Goal: Task Accomplishment & Management: Manage account settings

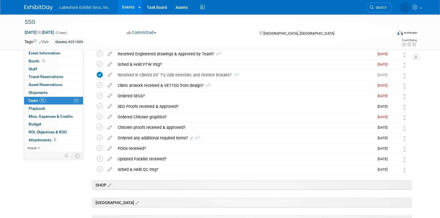
click at [127, 7] on link "Events" at bounding box center [128, 7] width 21 height 14
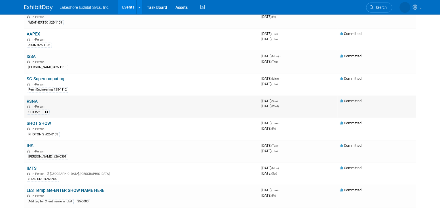
scroll to position [340, 0]
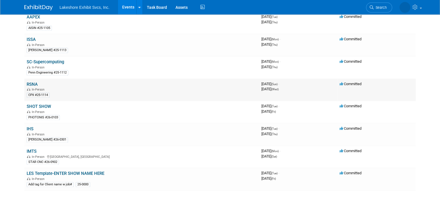
click at [33, 82] on link "RSNA" at bounding box center [32, 84] width 11 height 5
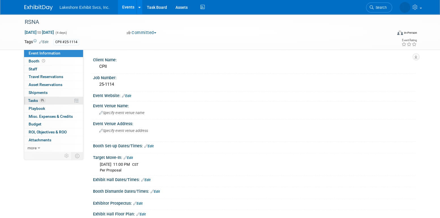
click at [42, 101] on span "0%" at bounding box center [42, 100] width 6 height 4
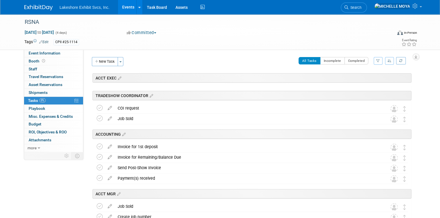
click at [378, 59] on icon "button" at bounding box center [378, 60] width 4 height 3
click at [367, 77] on select "-- Select Assignee -- All unassigned tasks Assigned to me Amanda Koss Dave Desa…" at bounding box center [354, 79] width 47 height 8
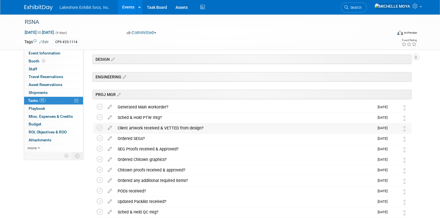
scroll to position [113, 0]
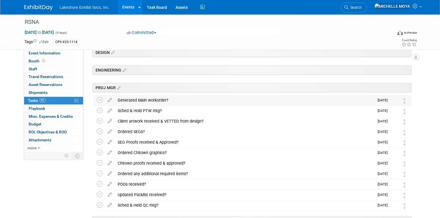
click at [155, 101] on div "Generated Main workorder?" at bounding box center [244, 100] width 259 height 10
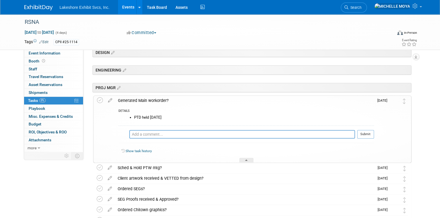
click at [155, 101] on div "Generated Main workorder?" at bounding box center [244, 100] width 259 height 10
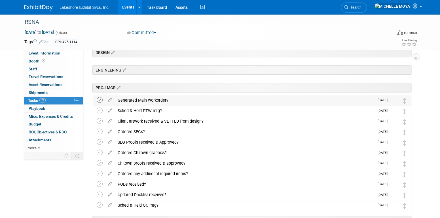
click at [101, 100] on icon at bounding box center [100, 100] width 6 height 6
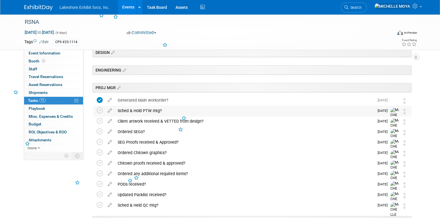
click at [144, 110] on div "Sched & Hold PTW mtg?" at bounding box center [244, 111] width 259 height 10
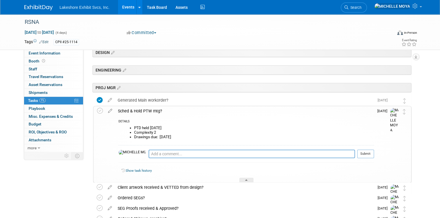
click at [144, 110] on div "Sched & Hold PTW mtg?" at bounding box center [244, 111] width 259 height 10
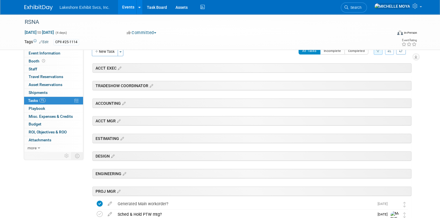
scroll to position [0, 0]
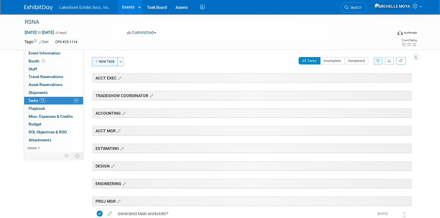
click at [112, 61] on button "New Task" at bounding box center [105, 61] width 26 height 9
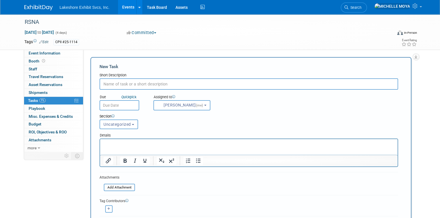
click at [126, 84] on input "text" at bounding box center [248, 83] width 298 height 11
type input "Engineered dwgs received & approved?"
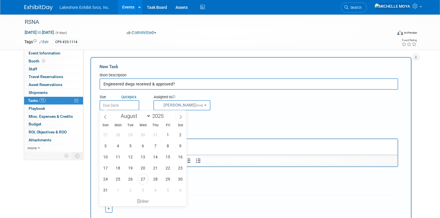
click at [122, 103] on input "text" at bounding box center [119, 105] width 40 height 10
click at [147, 114] on select "January February March April May June July August September October November De…" at bounding box center [134, 115] width 33 height 7
select select "8"
click at [118, 112] on select "January February March April May June July August September October November De…" at bounding box center [134, 115] width 33 height 7
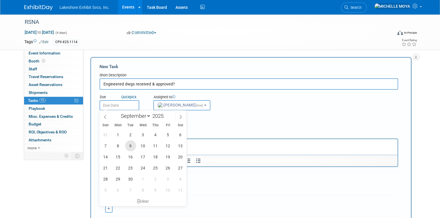
click at [131, 146] on span "9" at bounding box center [130, 145] width 11 height 11
type input "Sep 9, 2025"
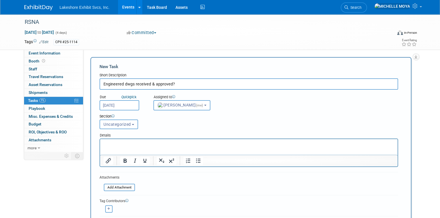
click at [127, 124] on span "Uncategorized" at bounding box center [116, 124] width 27 height 5
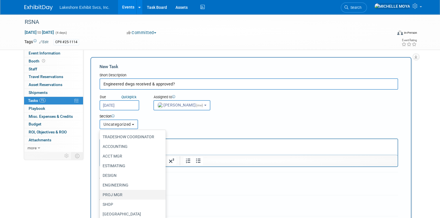
scroll to position [36, 0]
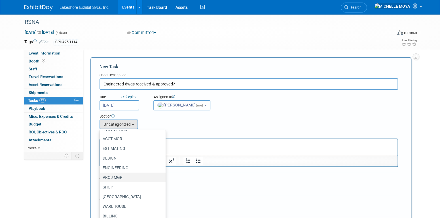
click at [130, 176] on label "PROJ MGR" at bounding box center [131, 176] width 57 height 7
click at [101, 176] on input "PROJ MGR" at bounding box center [99, 177] width 4 height 4
select select "11274164"
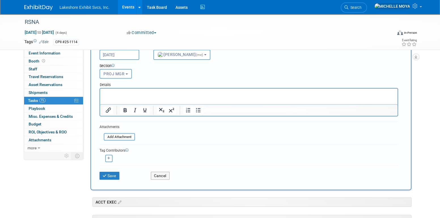
scroll to position [57, 0]
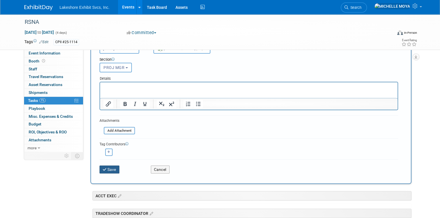
click at [116, 168] on button "Save" at bounding box center [109, 169] width 20 height 8
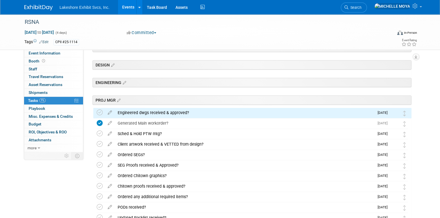
scroll to position [113, 0]
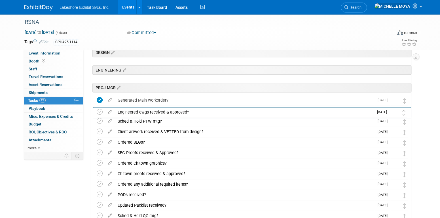
drag, startPoint x: 404, startPoint y: 102, endPoint x: 404, endPoint y: 115, distance: 13.0
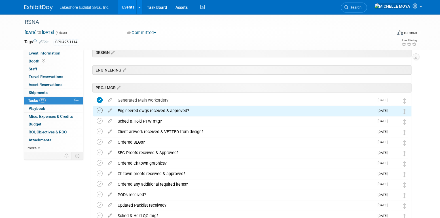
click at [100, 107] on icon at bounding box center [100, 110] width 6 height 6
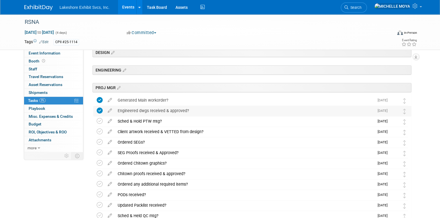
click at [134, 111] on div "Engineered dwgs received & approved?" at bounding box center [244, 111] width 259 height 10
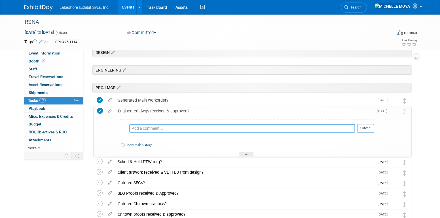
click at [145, 127] on textarea at bounding box center [242, 128] width 226 height 8
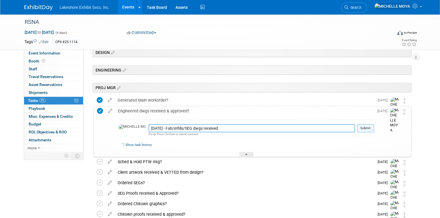
type textarea "8.27.25 - Fab/infills/SEG dwgs received"
click at [369, 128] on button "Submit" at bounding box center [365, 128] width 17 height 8
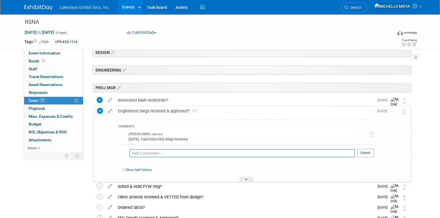
click at [99, 109] on icon at bounding box center [100, 111] width 6 height 6
click at [144, 152] on textarea at bounding box center [242, 153] width 226 height 8
type textarea "8"
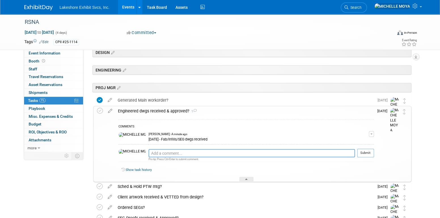
click at [371, 135] on button "button" at bounding box center [371, 134] width 5 height 6
drag, startPoint x: 357, startPoint y: 140, endPoint x: 322, endPoint y: 141, distance: 34.9
click at [357, 140] on link "Edit Comment" at bounding box center [351, 142] width 45 height 8
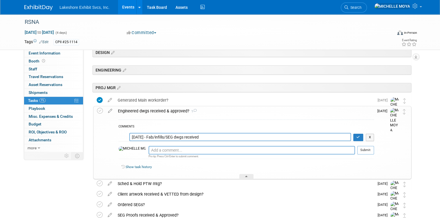
click at [131, 137] on textarea "8.27.25 - Fab/infills/SEG dwgs received" at bounding box center [240, 137] width 222 height 8
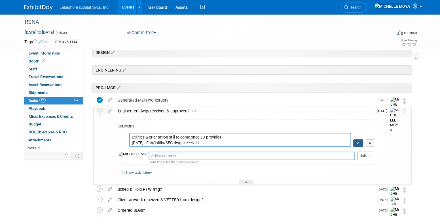
type textarea "Utilities & orientation still to come once JO provides 8.27.25 - Fab/infills/SE…"
click at [358, 141] on icon "button" at bounding box center [358, 142] width 4 height 3
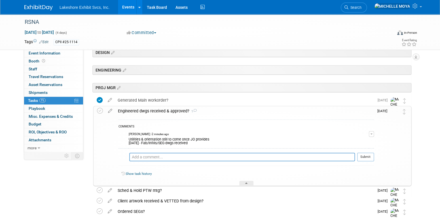
click at [162, 112] on div "Engineered dwgs received & approved? 1" at bounding box center [244, 111] width 259 height 10
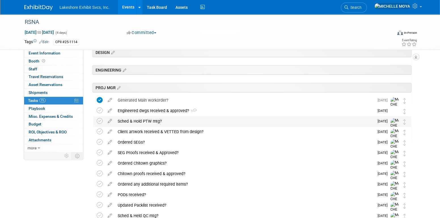
click at [147, 122] on div "Sched & Hold PTW mtg?" at bounding box center [244, 121] width 259 height 10
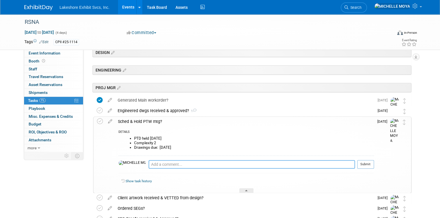
click at [158, 165] on textarea at bounding box center [251, 164] width 206 height 8
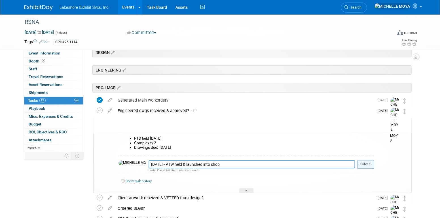
type textarea "8.27.25 - PTW held & launched into shop"
drag, startPoint x: 361, startPoint y: 164, endPoint x: 349, endPoint y: 158, distance: 13.6
click at [361, 164] on button "Submit" at bounding box center [365, 164] width 17 height 8
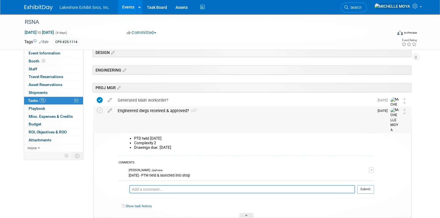
click at [167, 108] on div "Engineered dwgs received & approved? 1" at bounding box center [244, 111] width 259 height 10
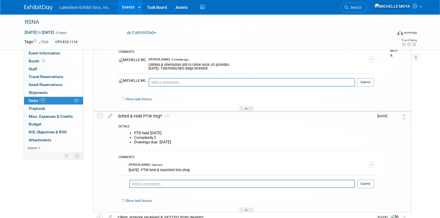
scroll to position [198, 0]
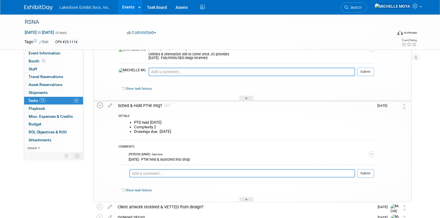
click at [101, 105] on icon at bounding box center [100, 105] width 6 height 6
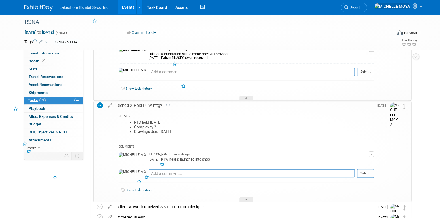
click at [146, 105] on div "Sched & Hold PTW mtg? 1" at bounding box center [244, 106] width 259 height 10
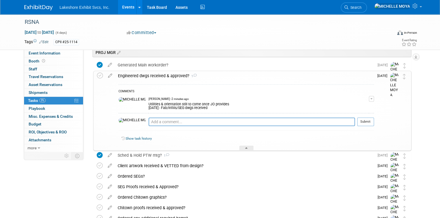
scroll to position [85, 0]
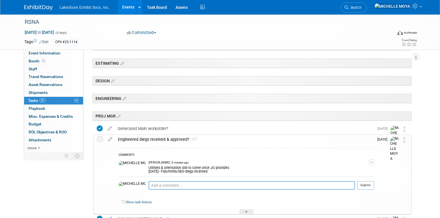
click at [131, 8] on link "Events" at bounding box center [128, 7] width 21 height 14
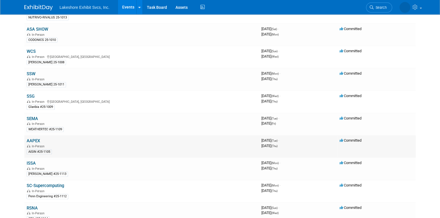
scroll to position [227, 0]
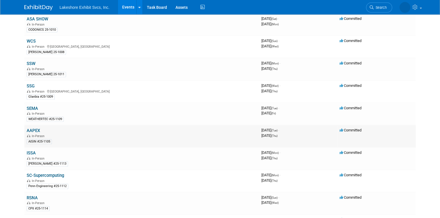
click at [37, 129] on link "AAPEX" at bounding box center [33, 130] width 13 height 5
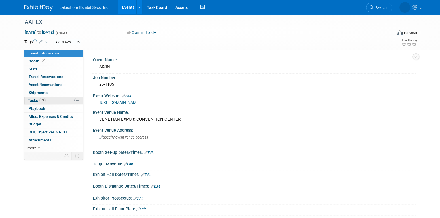
click at [48, 101] on link "0% Tasks 0%" at bounding box center [53, 101] width 59 height 8
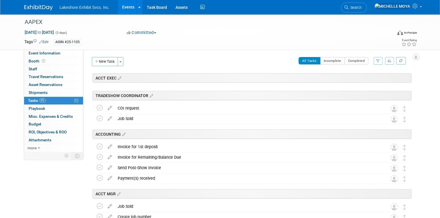
click at [377, 59] on button "button" at bounding box center [377, 61] width 9 height 8
click at [358, 77] on select "-- Select Assignee -- All unassigned tasks Assigned to me Amanda Koss Dave Desa…" at bounding box center [354, 79] width 47 height 8
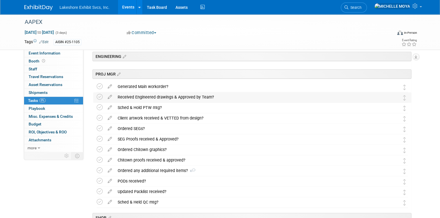
scroll to position [142, 0]
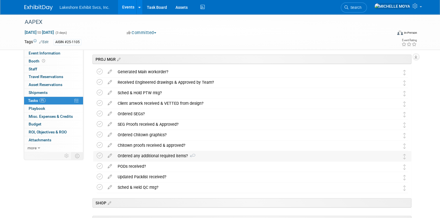
click at [182, 157] on div "Ordered any additional required items? 4" at bounding box center [247, 156] width 264 height 10
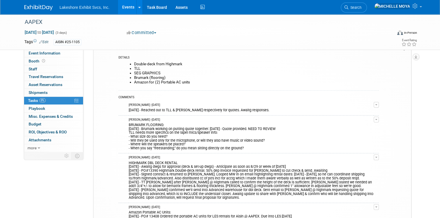
scroll to position [283, 0]
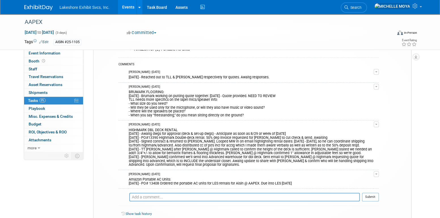
click at [375, 174] on button "button" at bounding box center [375, 174] width 5 height 6
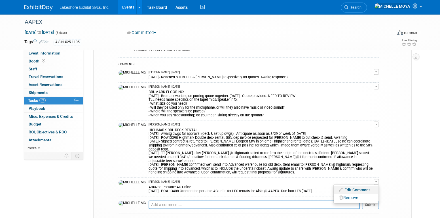
click at [365, 186] on link "Edit Comment" at bounding box center [355, 190] width 45 height 8
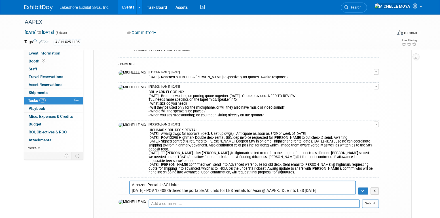
click at [184, 180] on textarea "Amazon Portable AC Units: 8.22.25 - PO# 13408 Ordered the portable AC units for…" at bounding box center [242, 187] width 226 height 14
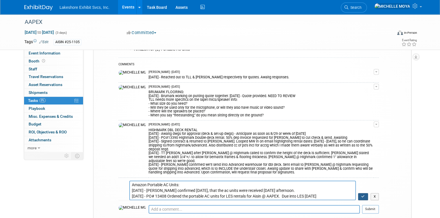
type textarea "Amazon Portable AC Units: 8.27.25 - Mark Wittstock confirmed today, that the ac…"
click at [364, 193] on button "button" at bounding box center [363, 196] width 10 height 7
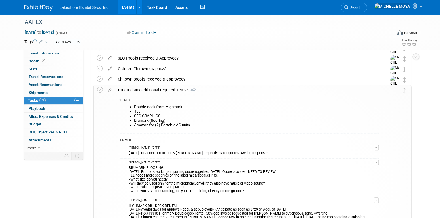
scroll to position [198, 0]
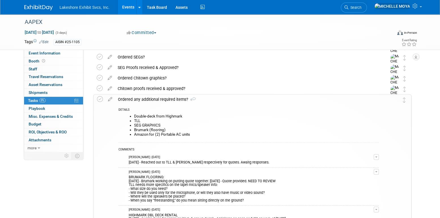
click at [177, 99] on div "Ordered any additional required items? 4" at bounding box center [246, 99] width 263 height 10
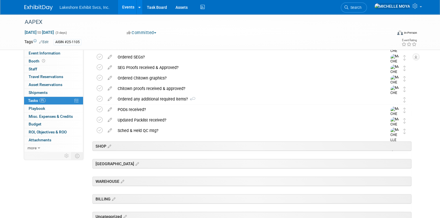
click at [129, 8] on link "Events" at bounding box center [128, 7] width 21 height 14
